Goal: Information Seeking & Learning: Learn about a topic

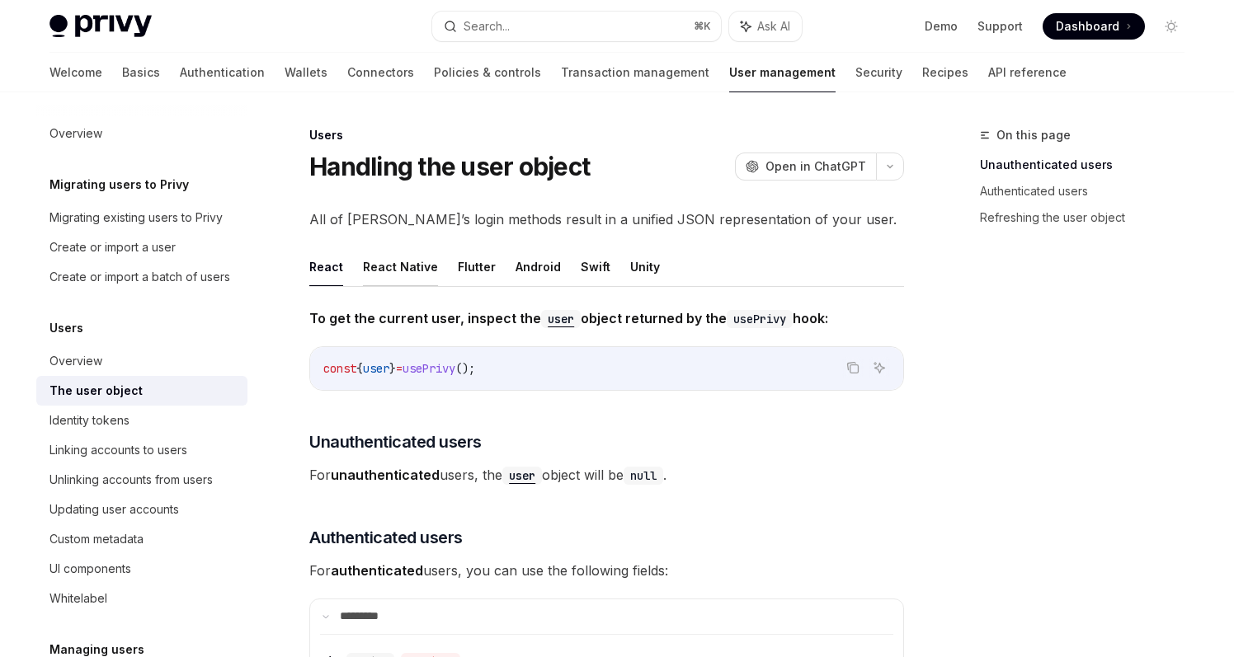
click at [403, 268] on button "React Native" at bounding box center [400, 266] width 75 height 39
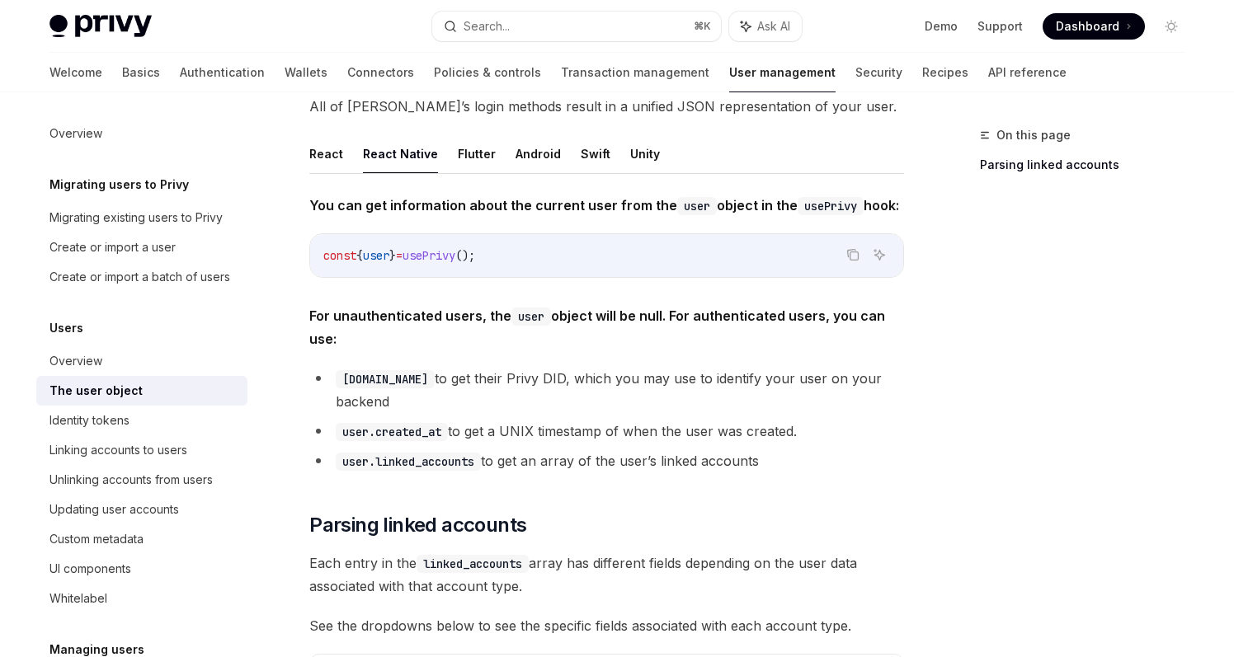
scroll to position [132, 0]
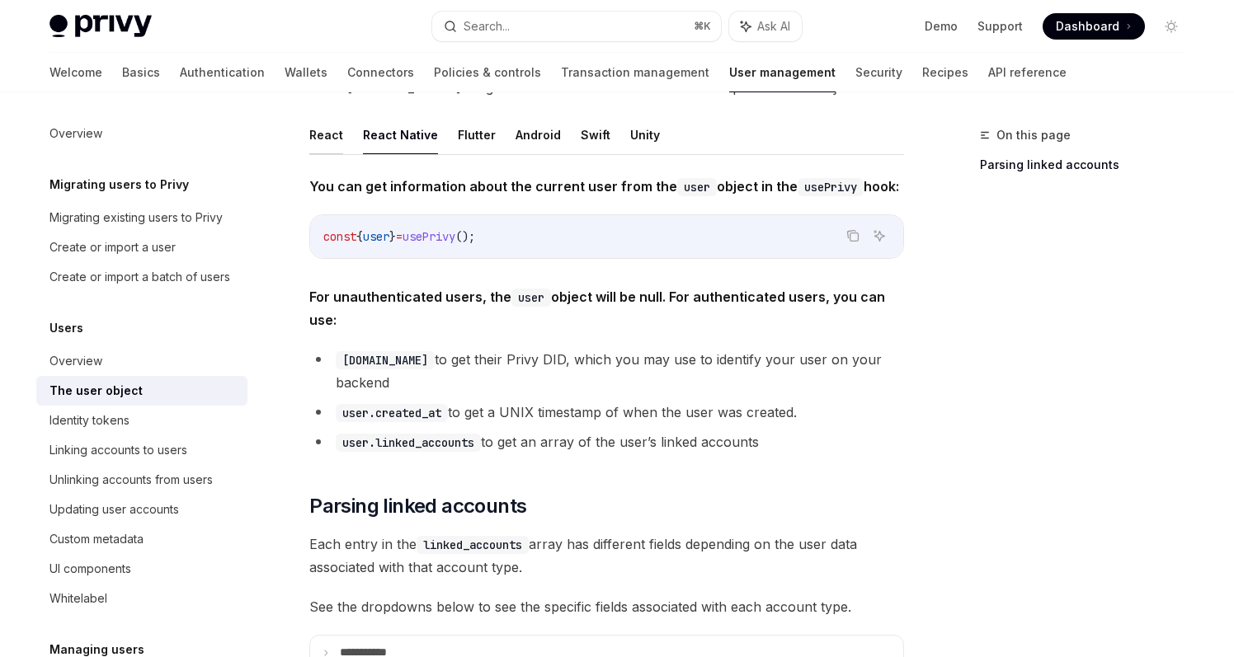
click at [320, 139] on button "React" at bounding box center [326, 134] width 34 height 39
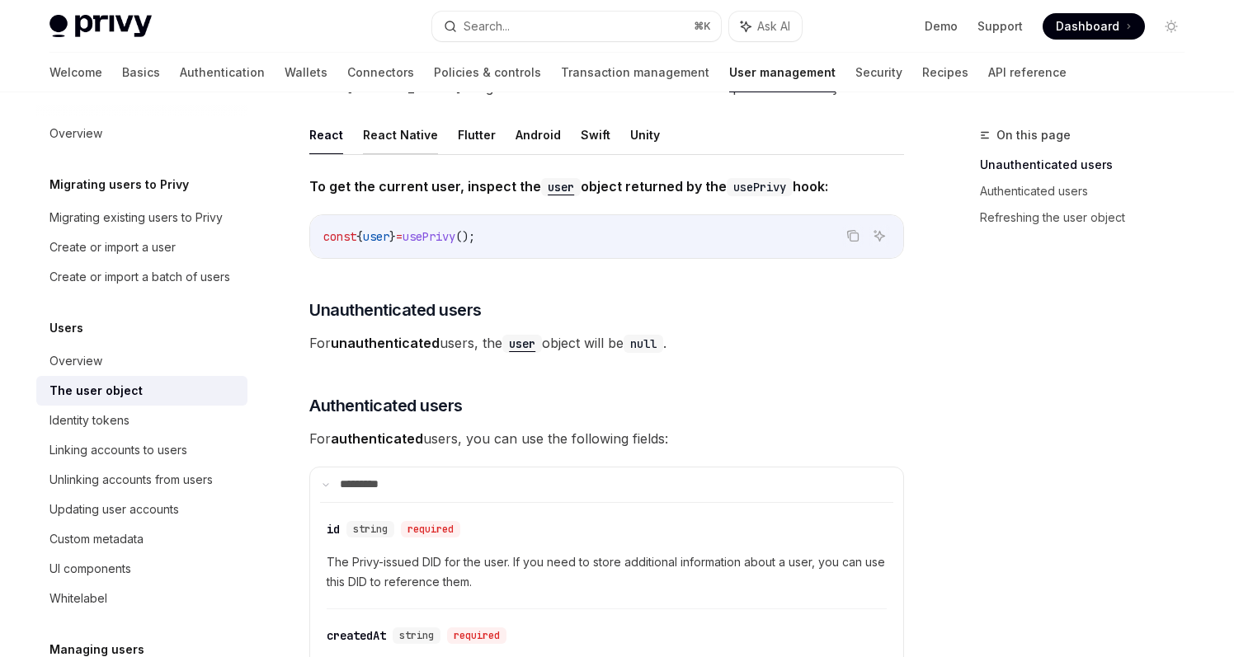
click at [378, 137] on button "React Native" at bounding box center [400, 134] width 75 height 39
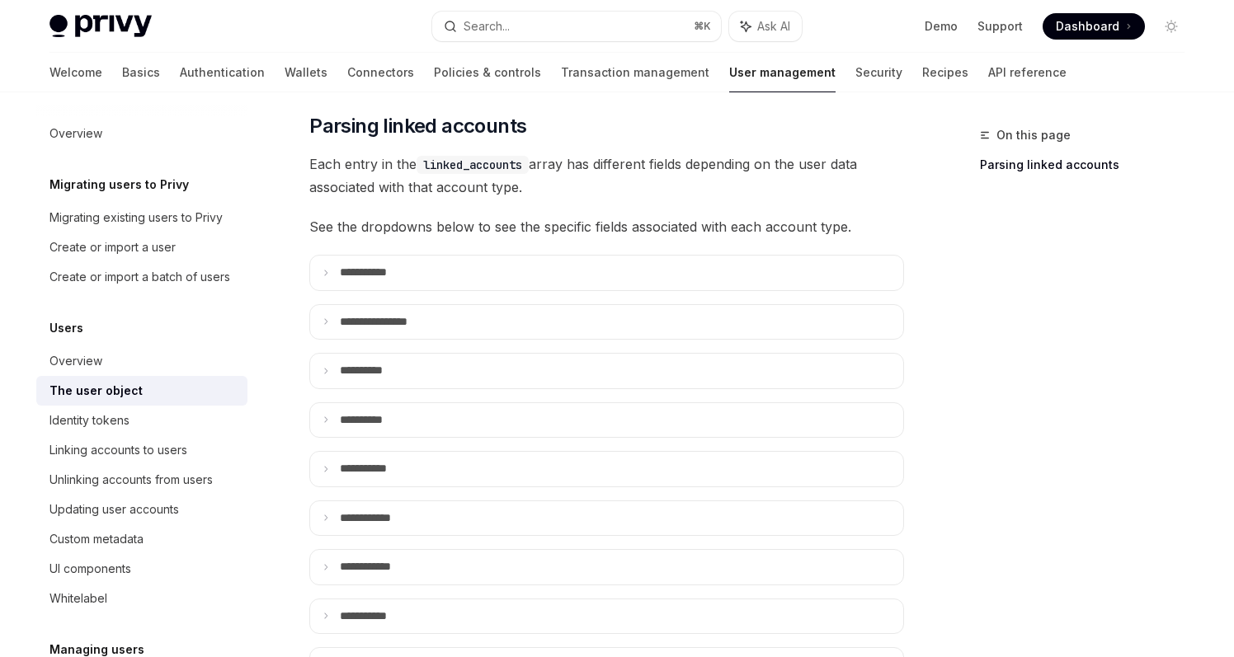
scroll to position [514, 0]
click at [408, 226] on div "You can get information about the current user from the user object in the useP…" at bounding box center [606, 470] width 595 height 1354
click at [406, 264] on p "**** ******" at bounding box center [373, 271] width 67 height 15
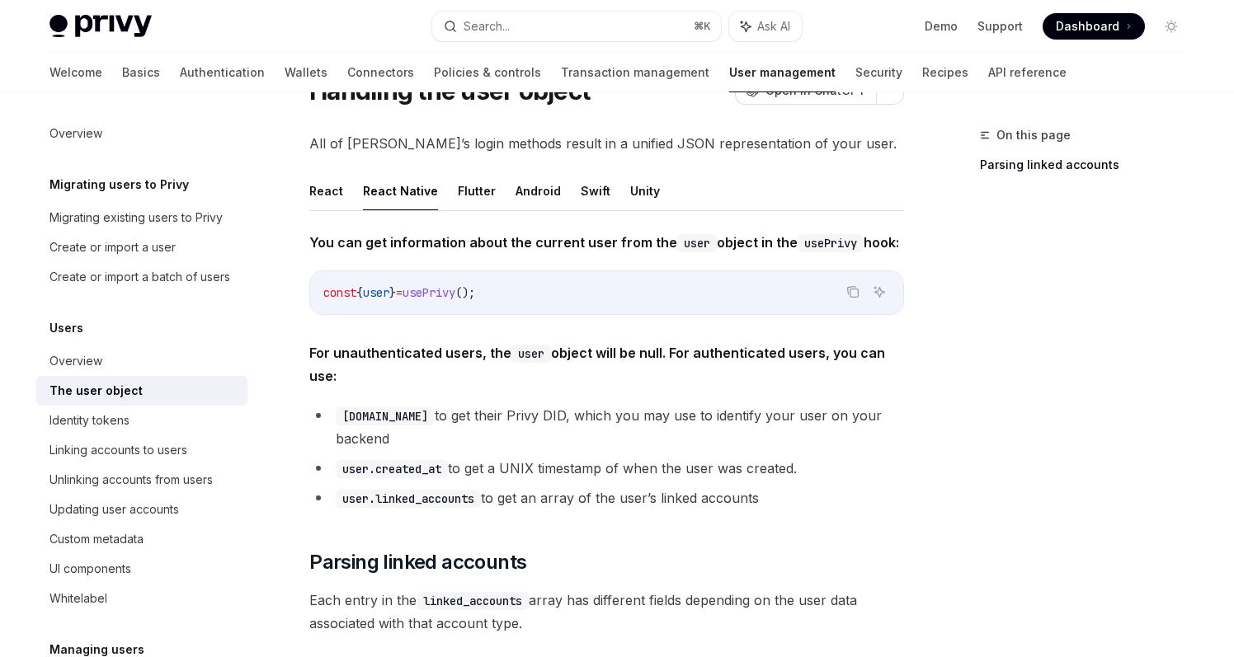
scroll to position [0, 0]
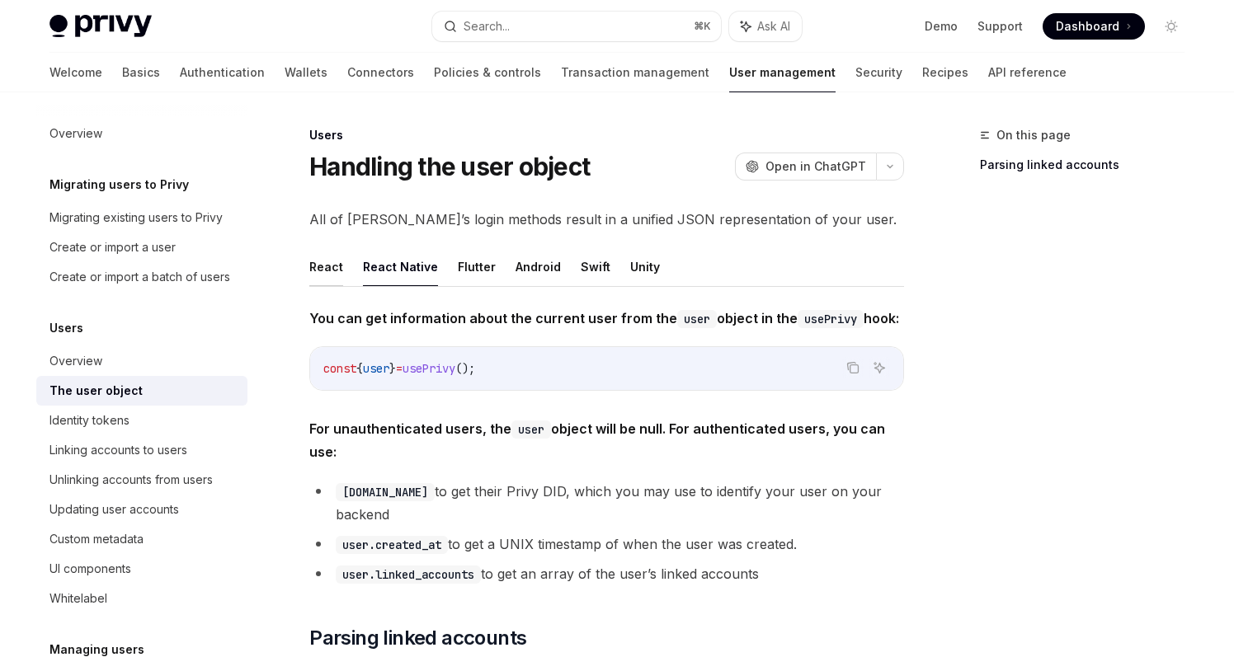
click at [330, 274] on button "React" at bounding box center [326, 266] width 34 height 39
type textarea "*"
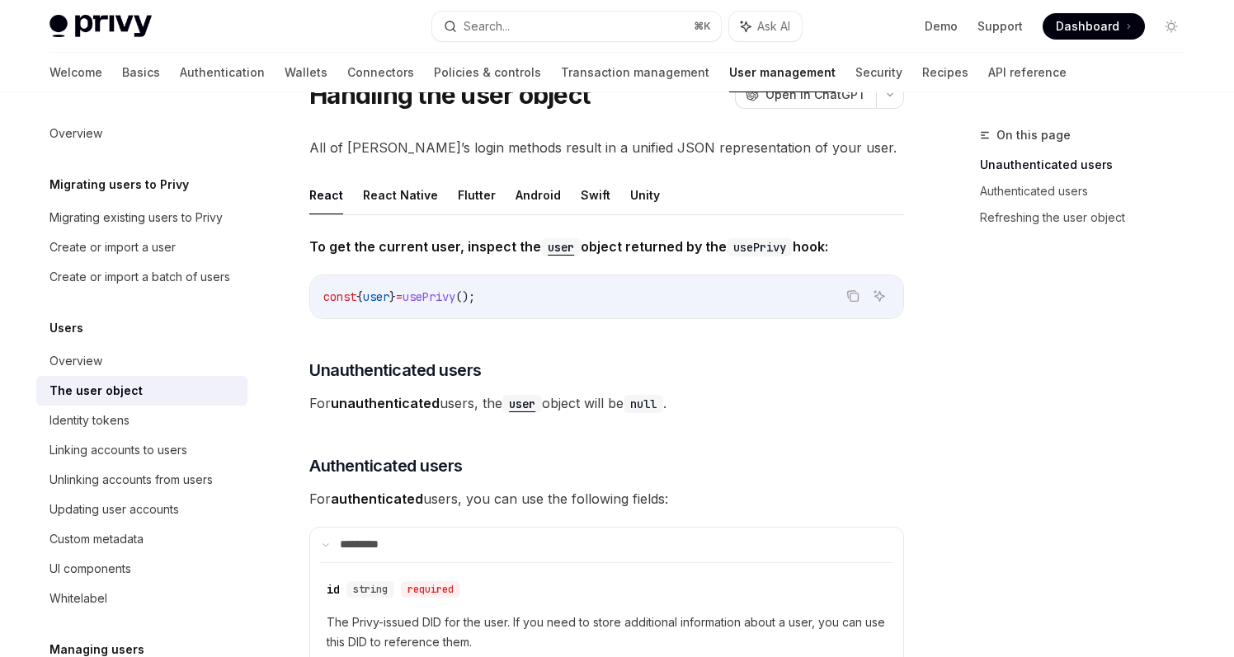
scroll to position [21, 0]
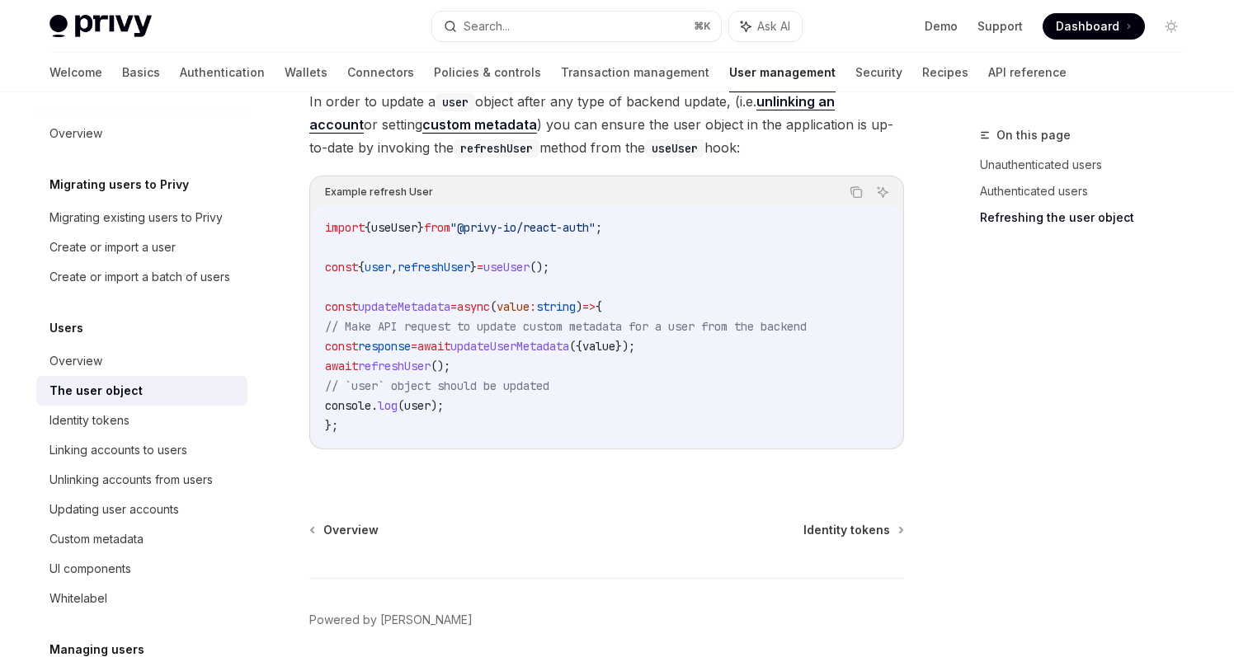
scroll to position [2250, 0]
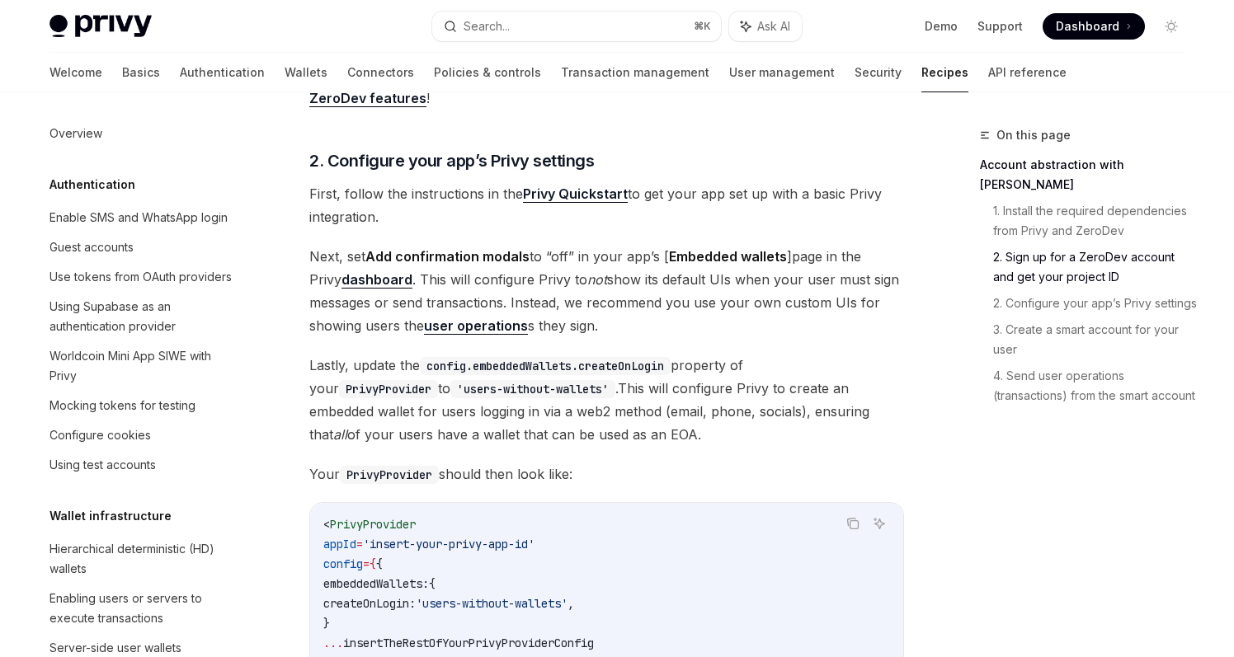
scroll to position [422, 0]
